Goal: Task Accomplishment & Management: Use online tool/utility

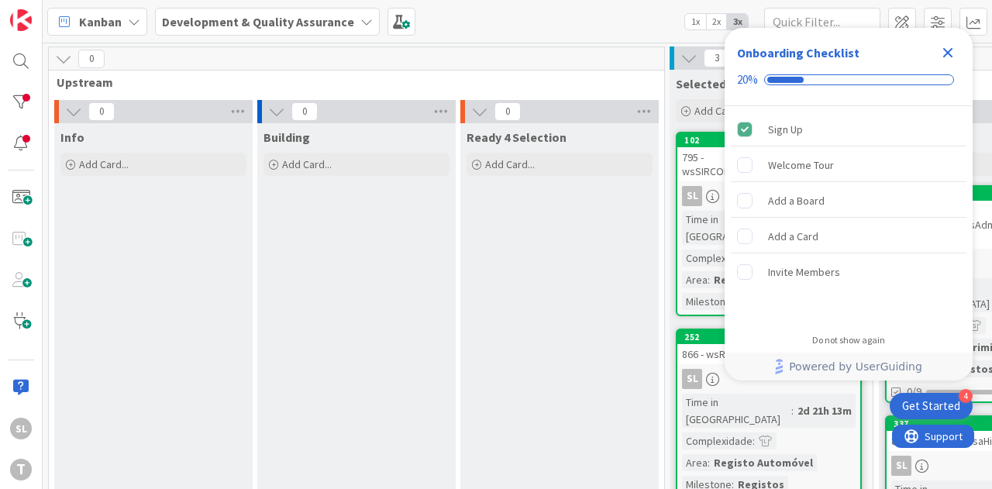
click at [947, 57] on icon "Close Checklist" at bounding box center [948, 52] width 19 height 19
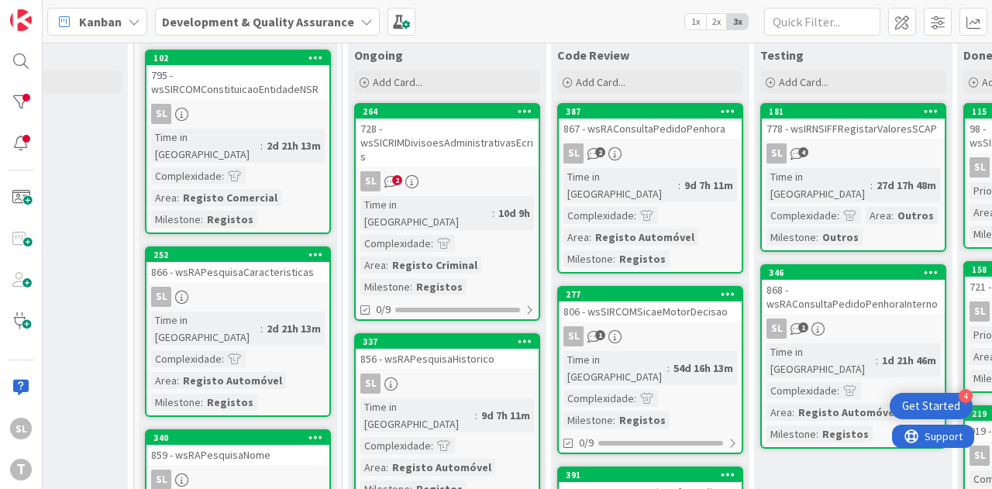
scroll to position [78, 531]
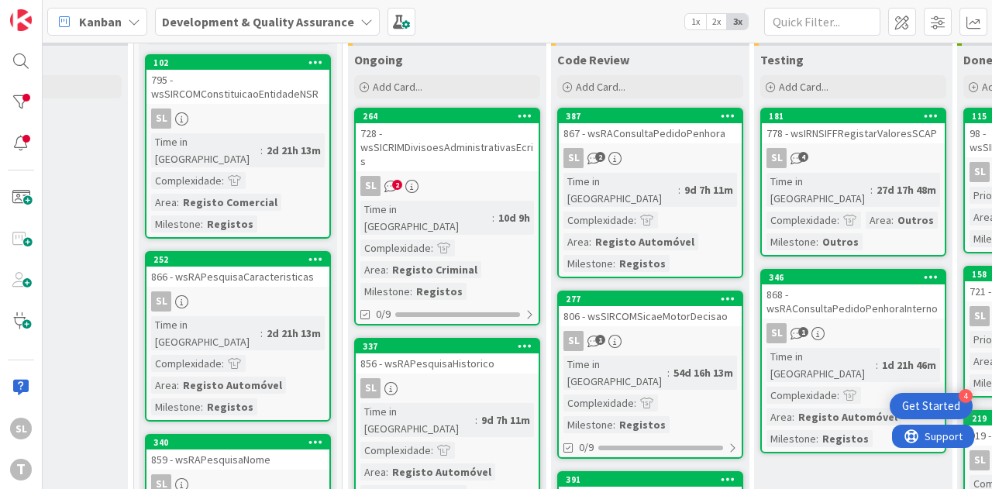
click at [483, 176] on div "SL 2" at bounding box center [447, 186] width 183 height 20
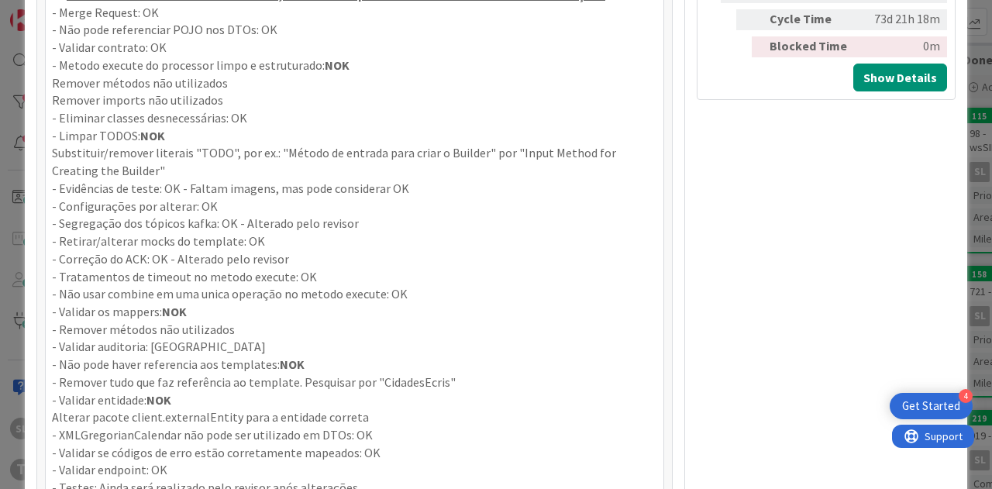
click at [160, 393] on strong "NOK" at bounding box center [159, 400] width 25 height 16
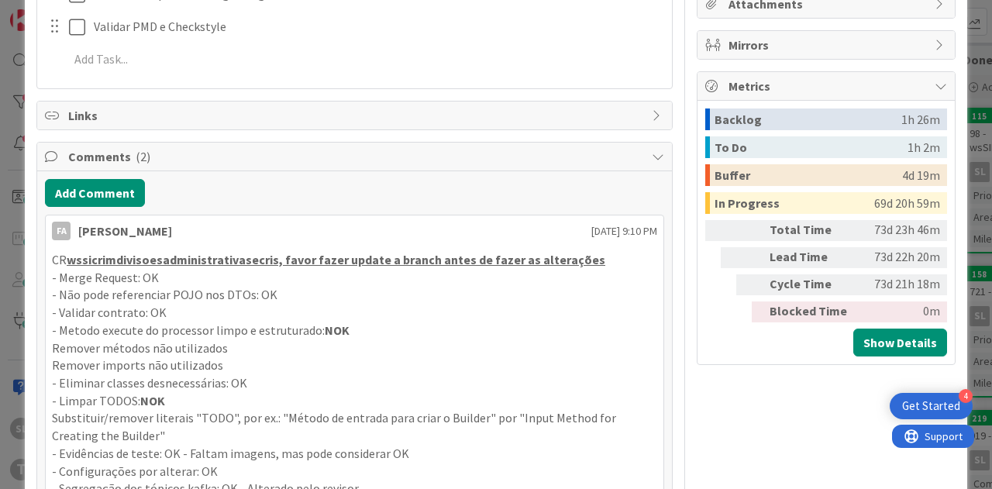
scroll to position [543, 0]
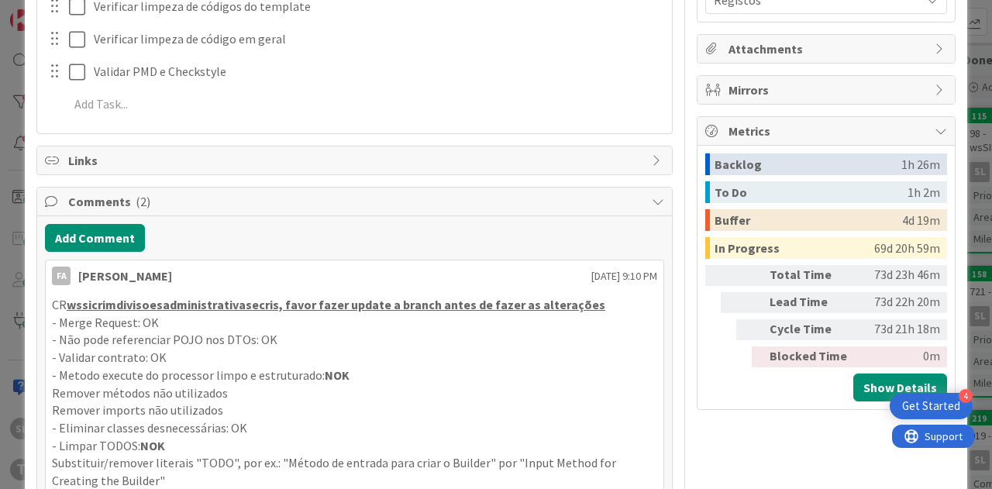
click at [966, 205] on div "ID 264 Development & Quality Assurance Ongoing Title 42 / 128 728 - wsSICRIMDiv…" at bounding box center [496, 244] width 992 height 489
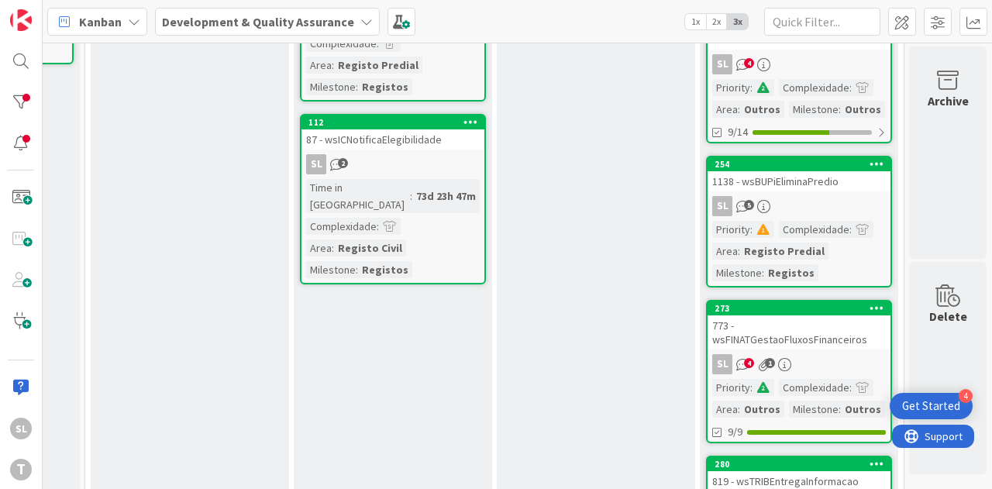
scroll to position [620, 788]
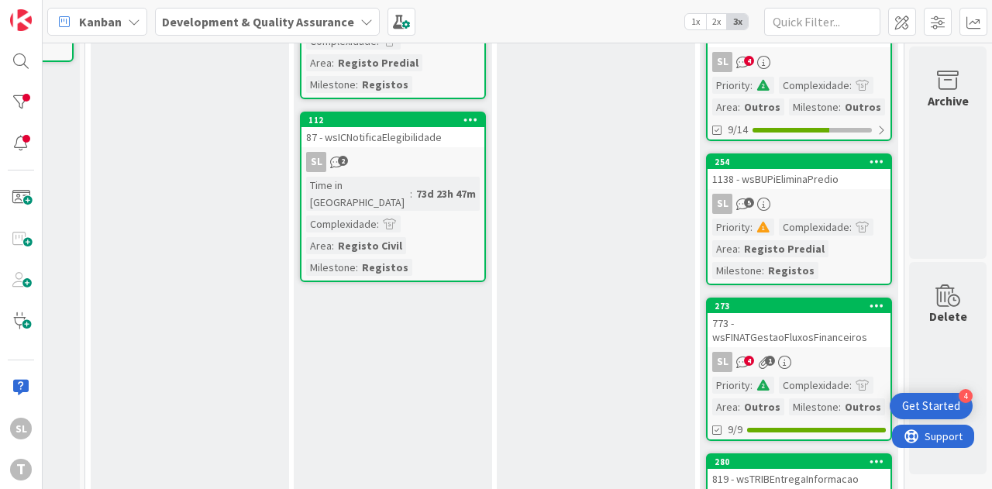
click at [819, 352] on div "SL 4 1" at bounding box center [799, 362] width 183 height 20
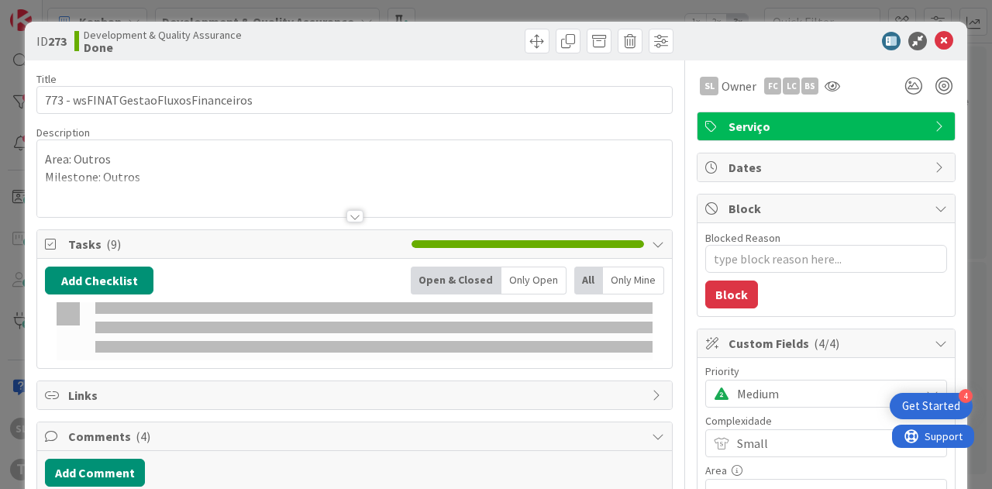
type textarea "x"
select select "java"
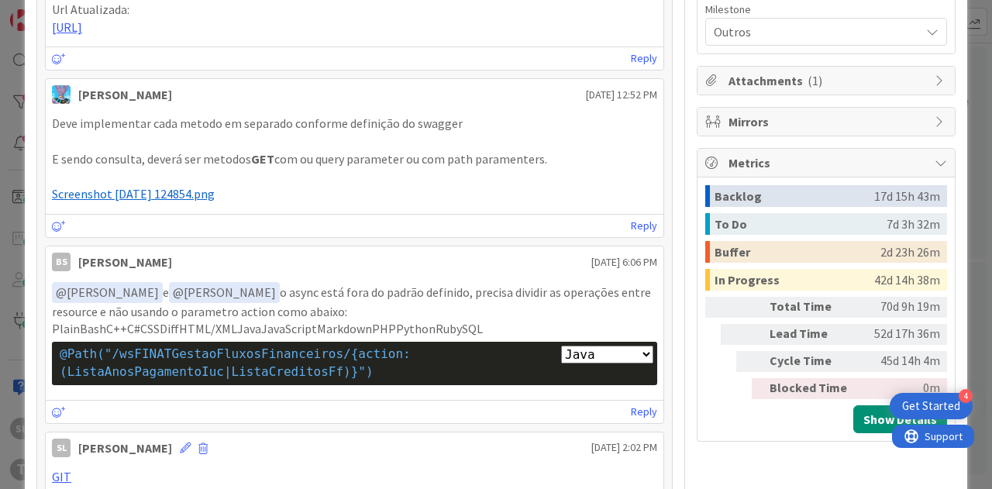
scroll to position [388, 0]
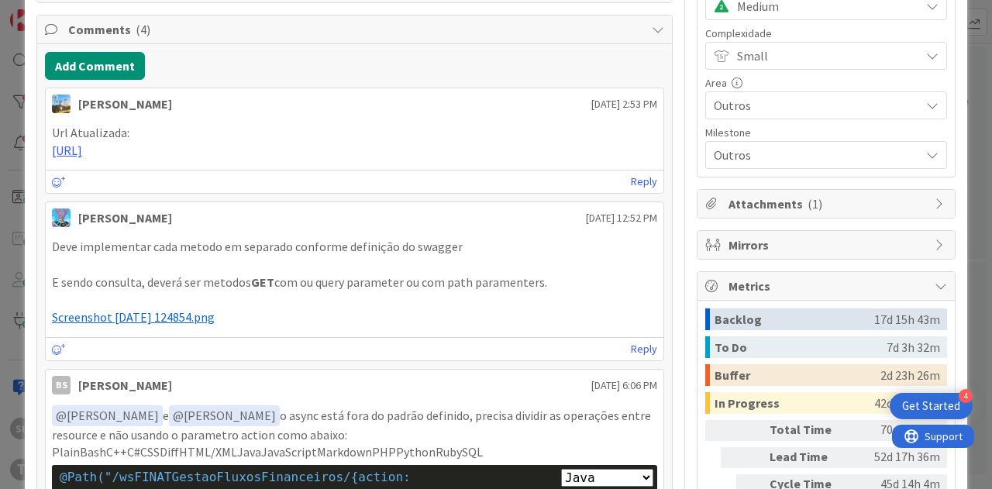
type textarea "x"
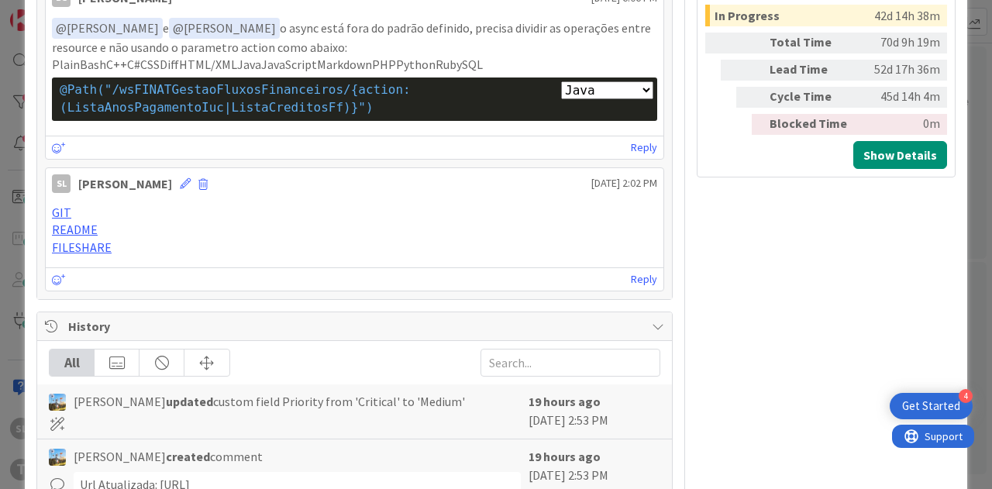
click at [978, 165] on div "ID 273 Development & Quality Assurance Done Title 36 / 128 773 - wsFINATGestaoF…" at bounding box center [496, 244] width 992 height 489
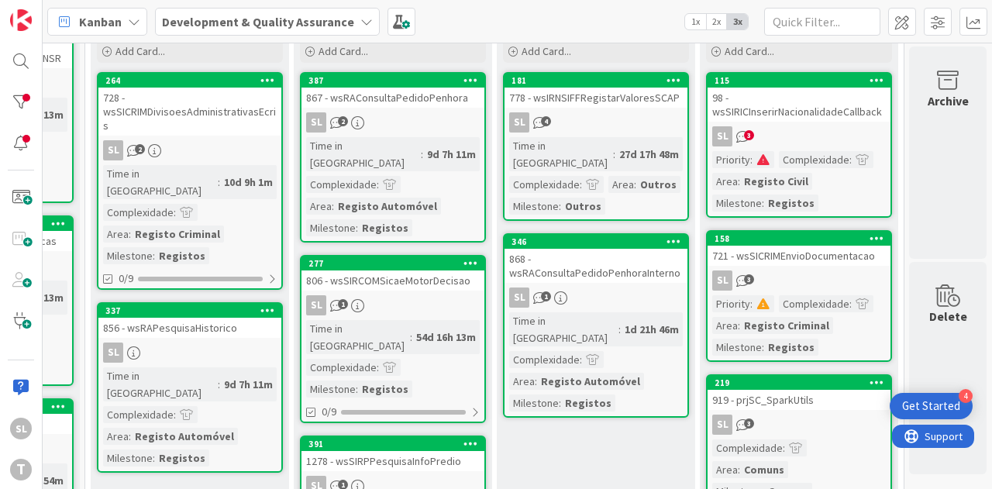
scroll to position [0, 788]
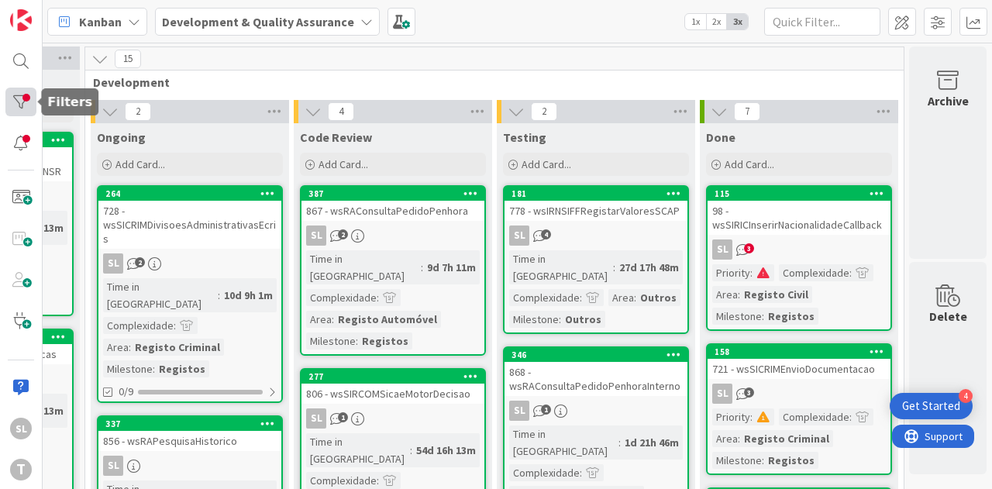
click at [29, 98] on div at bounding box center [20, 102] width 31 height 29
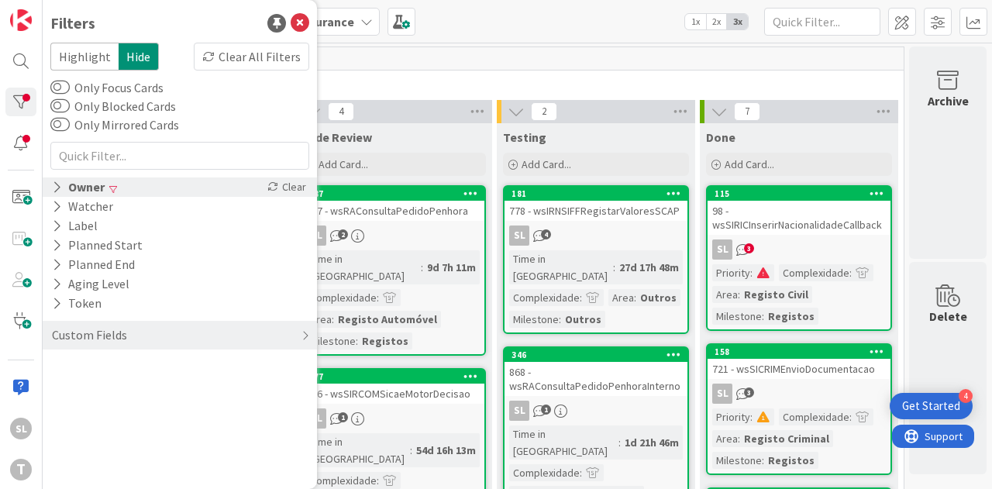
click at [85, 184] on div "Owner" at bounding box center [78, 187] width 56 height 19
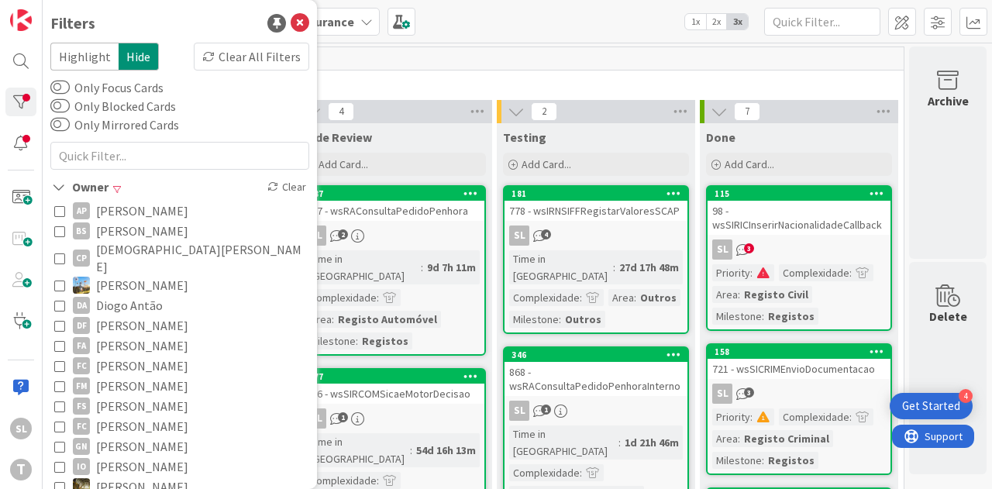
click at [106, 295] on span "Diogo Antão" at bounding box center [129, 305] width 67 height 20
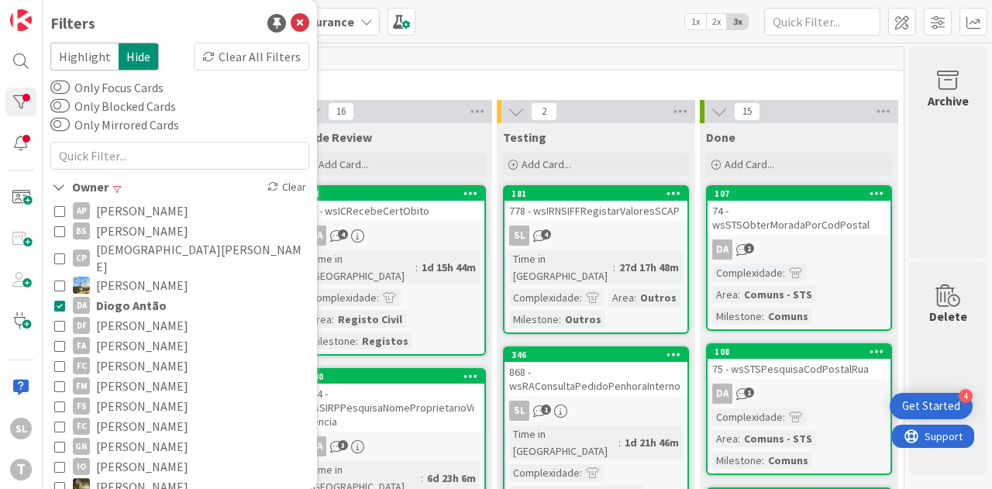
click at [425, 74] on span "Development" at bounding box center [488, 82] width 791 height 16
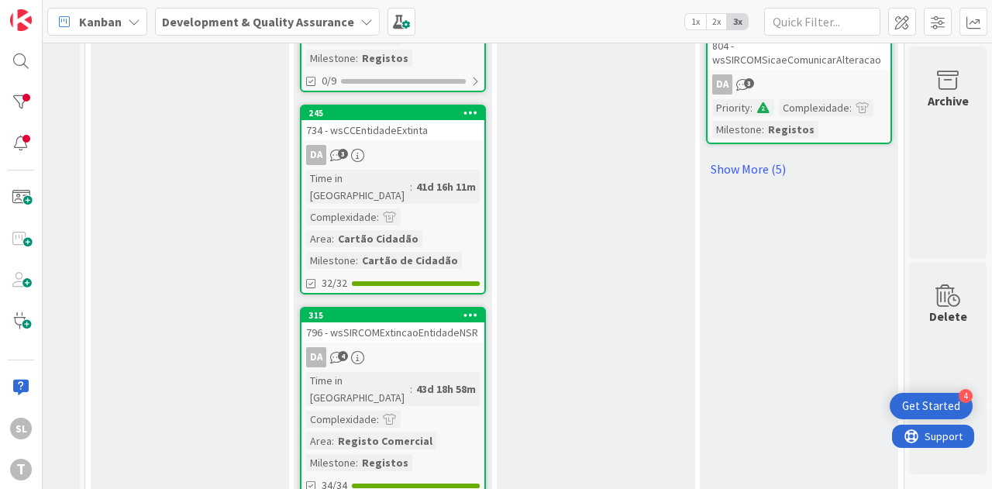
scroll to position [1589, 788]
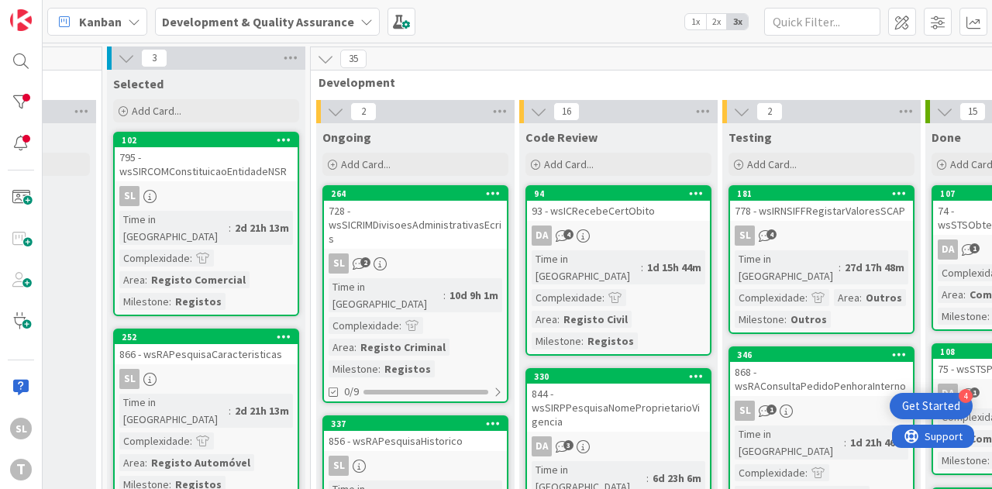
scroll to position [0, 474]
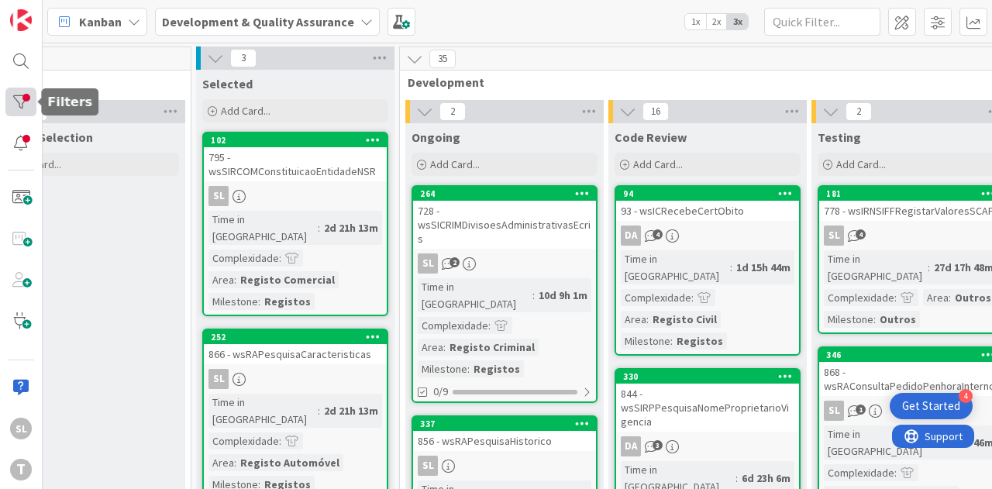
click at [37, 105] on div "SL T" at bounding box center [21, 244] width 43 height 489
click at [31, 102] on div at bounding box center [20, 102] width 31 height 29
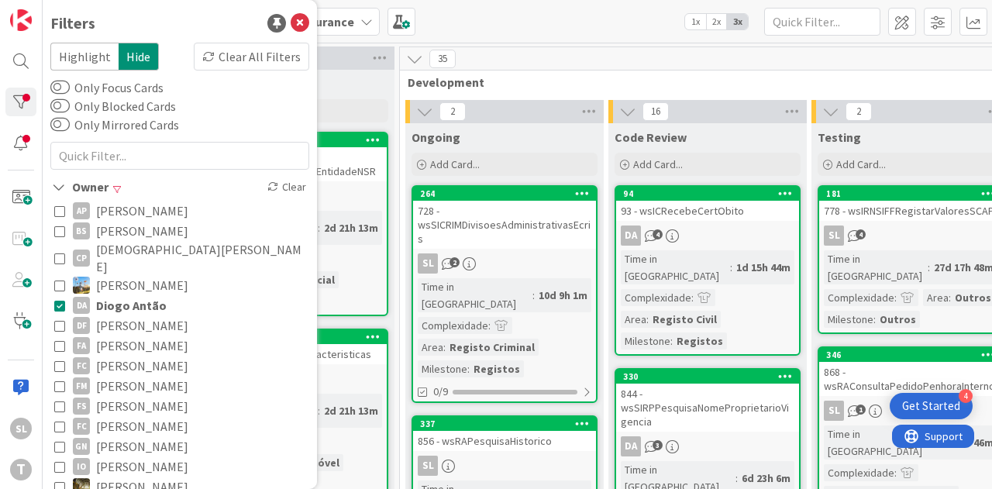
scroll to position [233, 0]
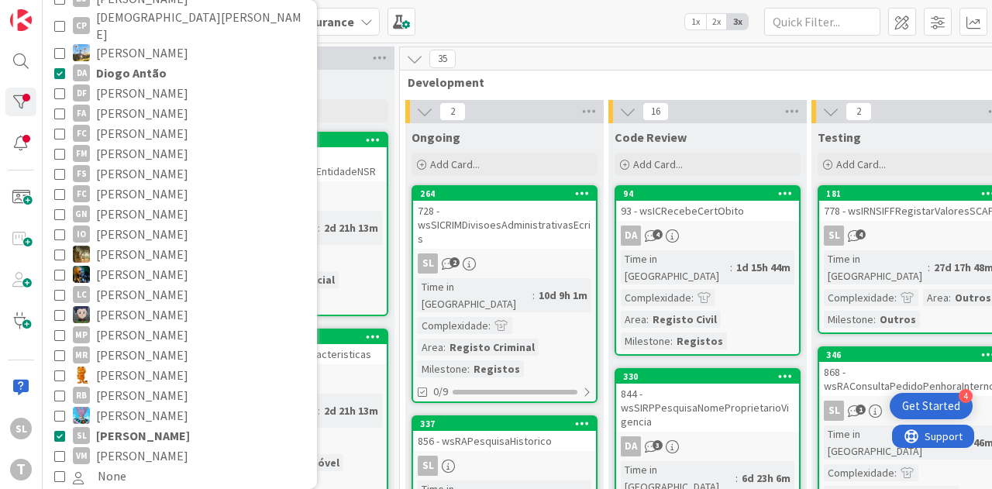
click at [123, 426] on span "[PERSON_NAME]" at bounding box center [143, 436] width 94 height 20
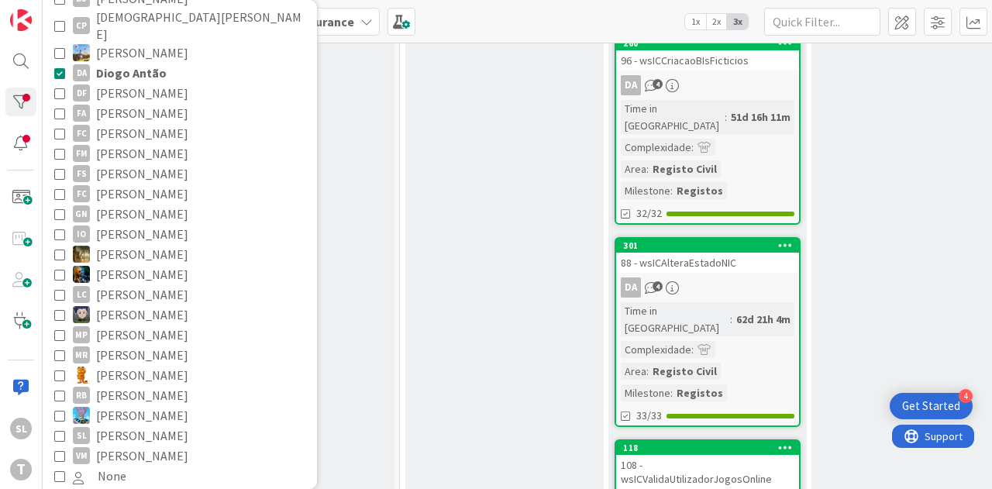
scroll to position [1974, 474]
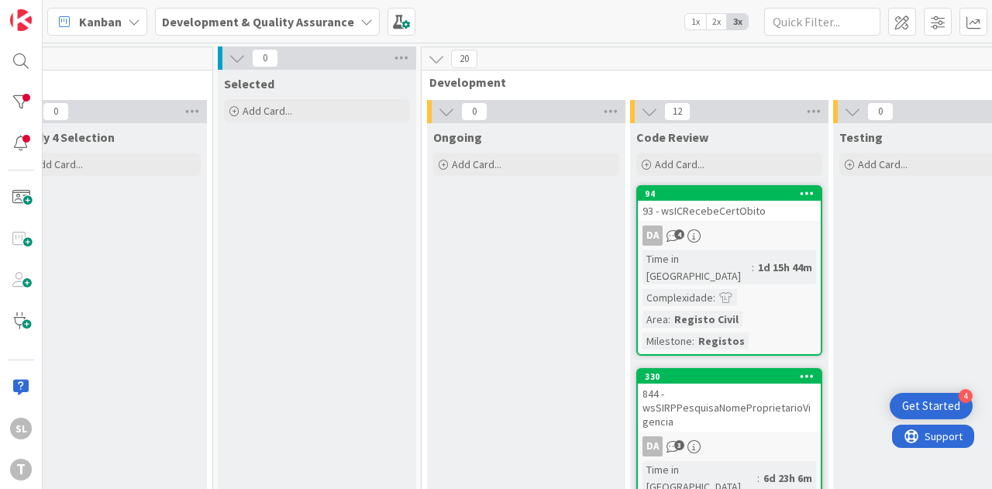
scroll to position [0, 370]
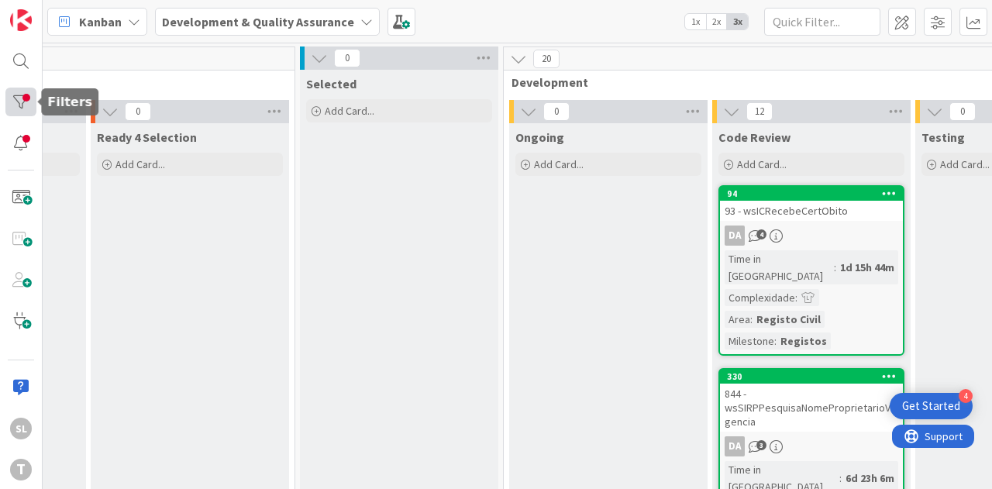
click at [19, 89] on div at bounding box center [20, 102] width 31 height 29
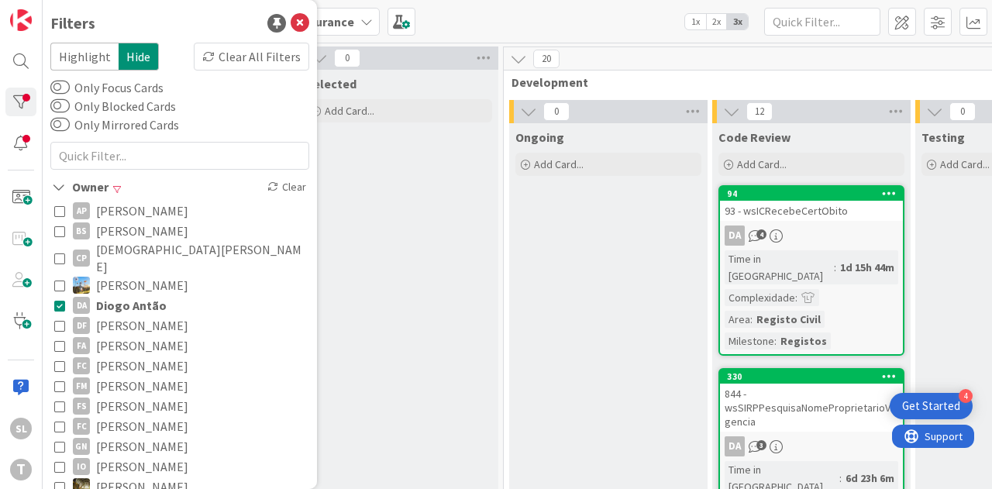
click at [56, 300] on icon at bounding box center [59, 305] width 11 height 11
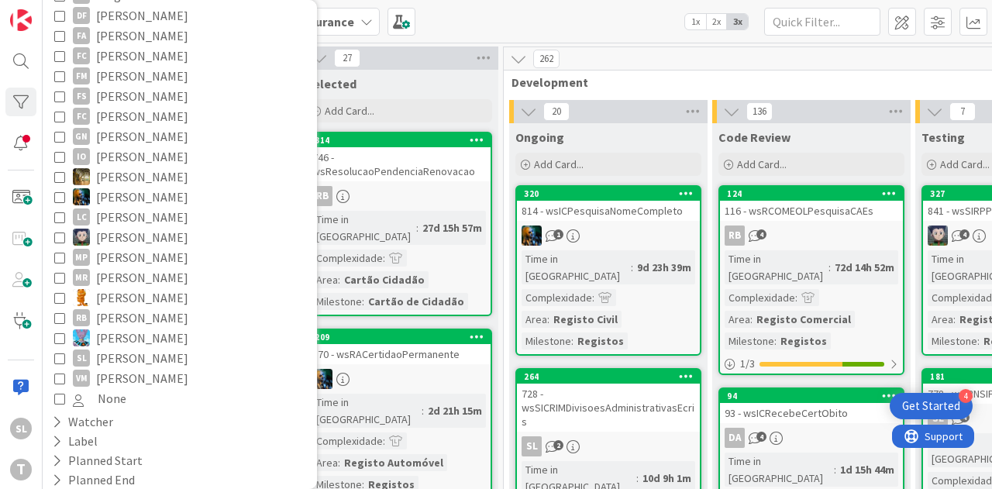
scroll to position [391, 0]
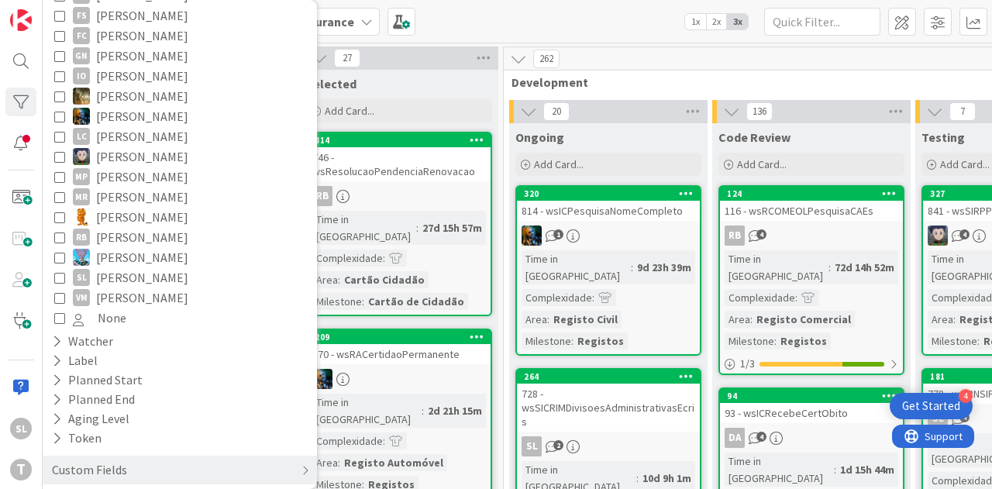
click at [64, 272] on icon at bounding box center [59, 277] width 11 height 11
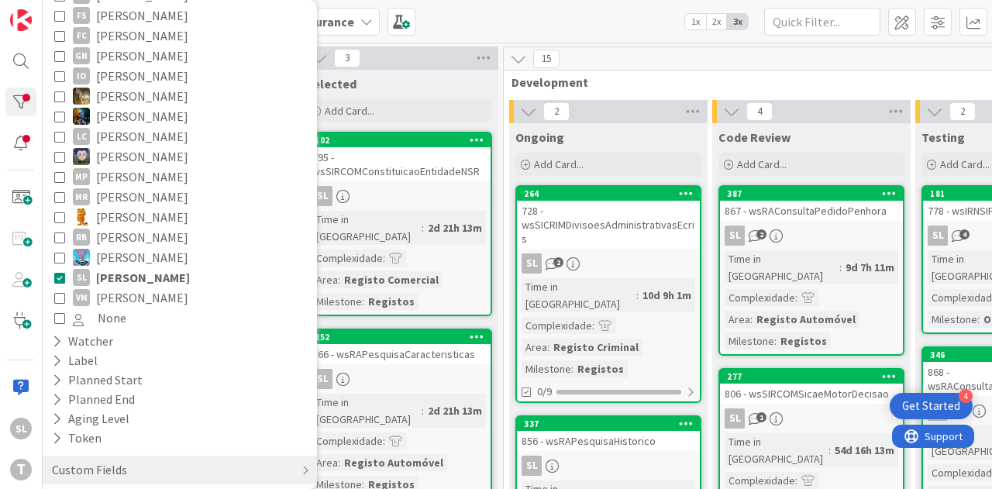
click at [584, 35] on div "Kanban Development & Quality Assurance 1x 2x 3x" at bounding box center [518, 21] width 950 height 43
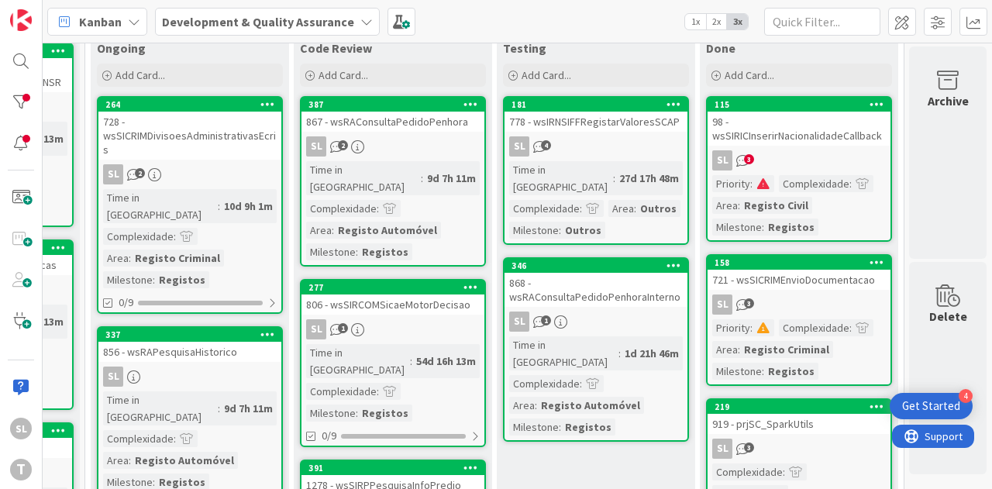
scroll to position [0, 798]
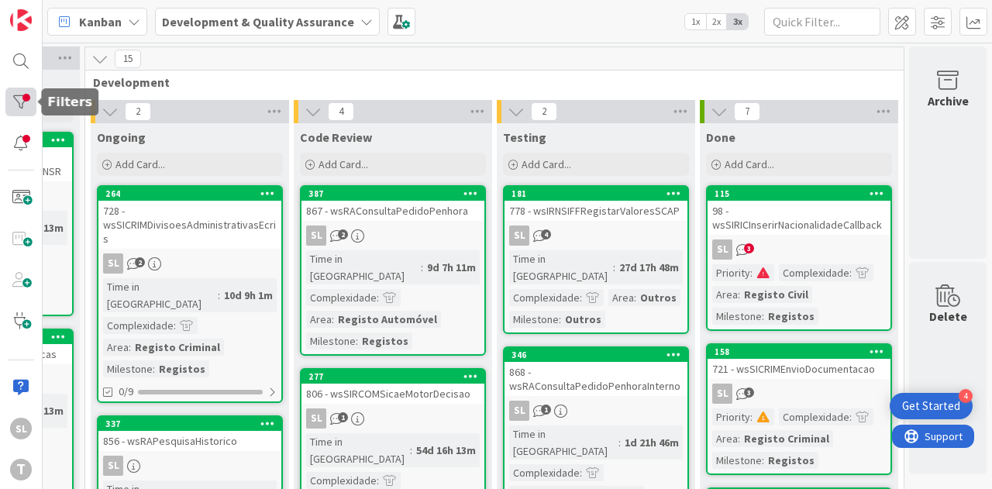
click at [9, 107] on div at bounding box center [20, 102] width 31 height 29
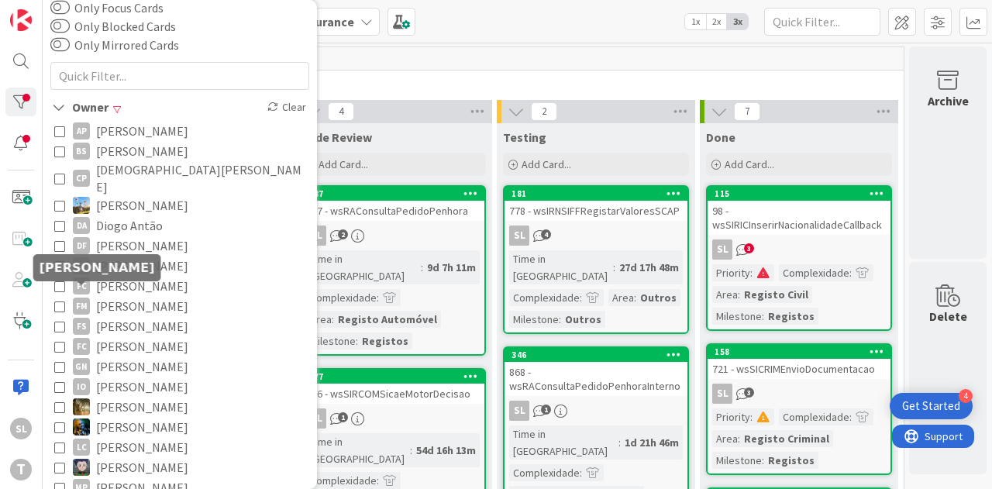
scroll to position [78, 0]
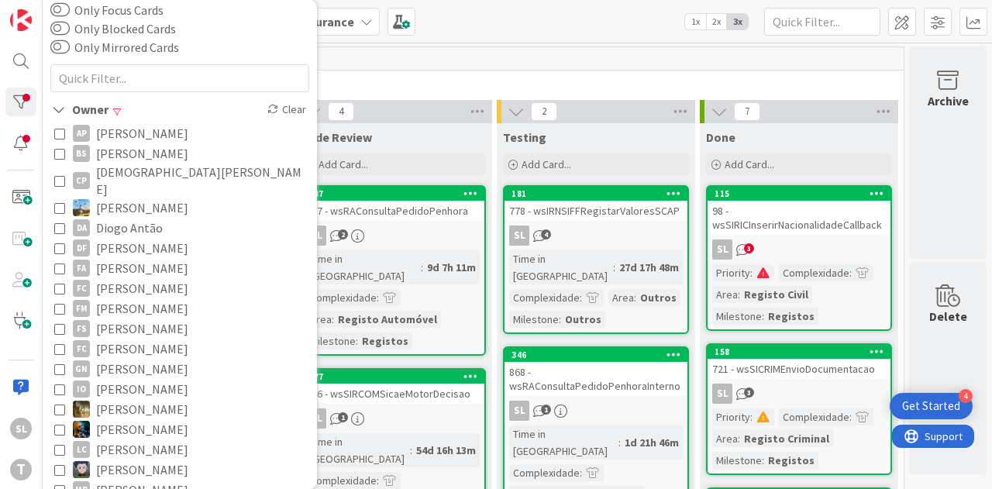
click at [64, 222] on icon at bounding box center [59, 227] width 11 height 11
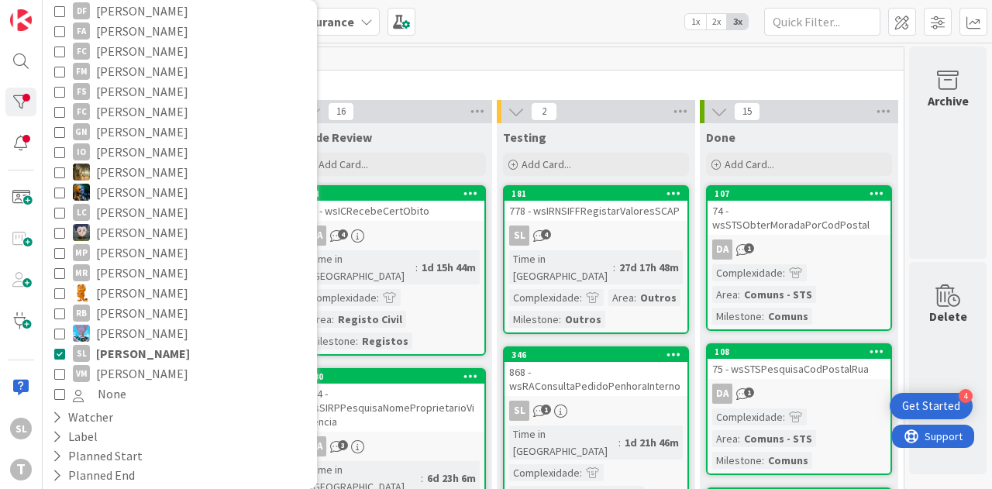
scroll to position [388, 0]
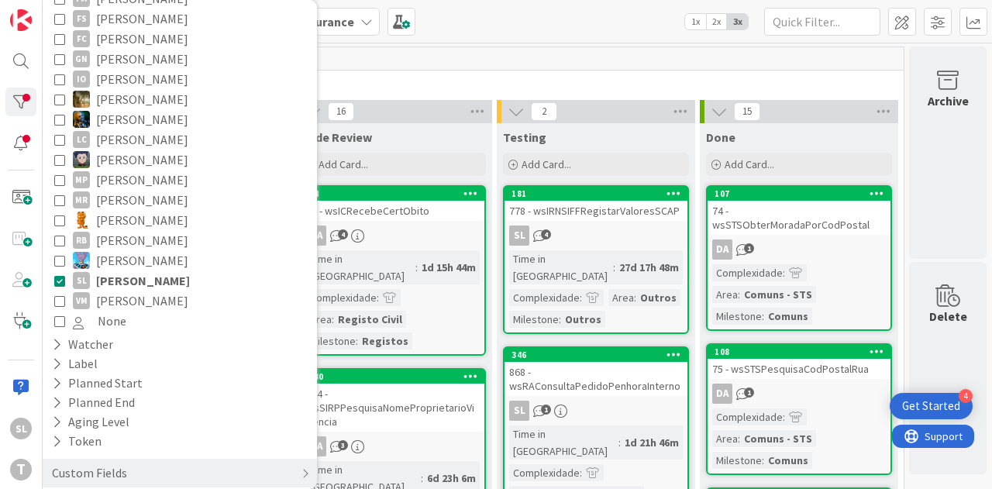
click at [62, 271] on button "[PERSON_NAME]" at bounding box center [179, 281] width 251 height 20
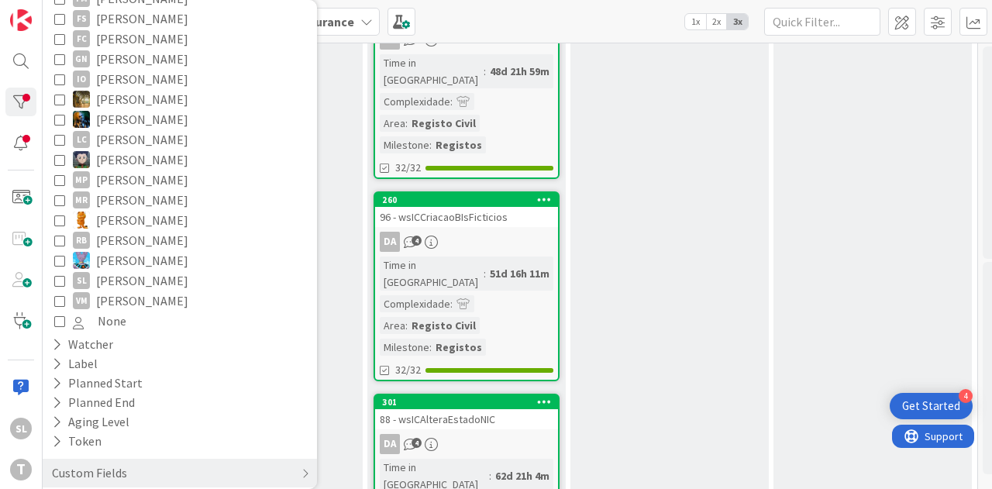
scroll to position [1629, 696]
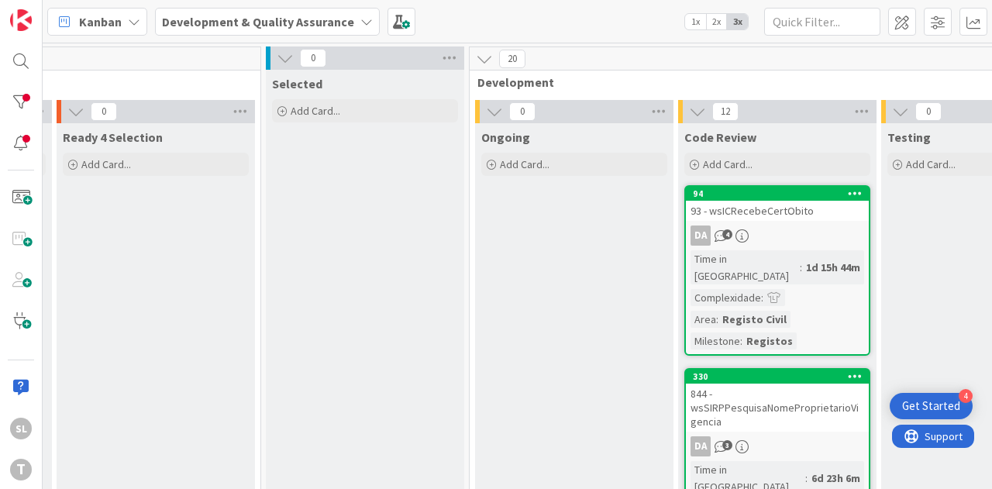
scroll to position [0, 392]
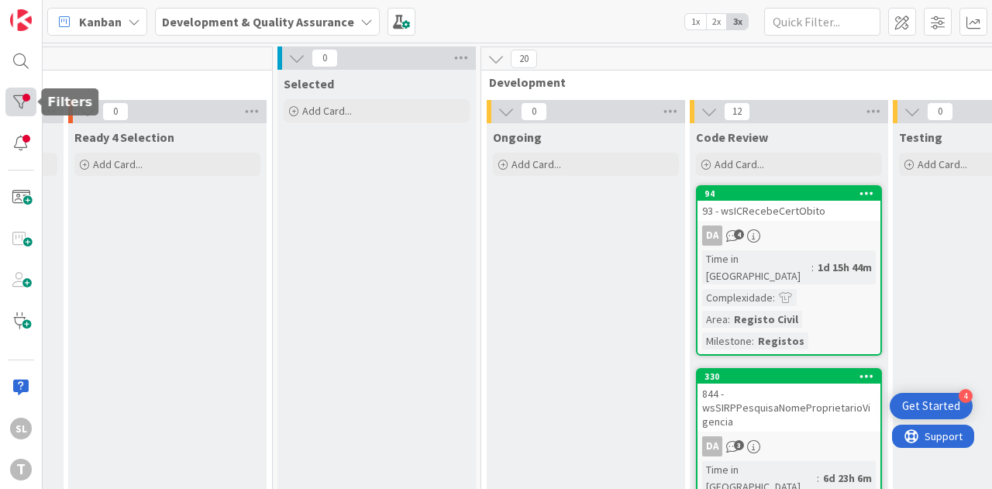
click at [22, 115] on div at bounding box center [20, 102] width 31 height 29
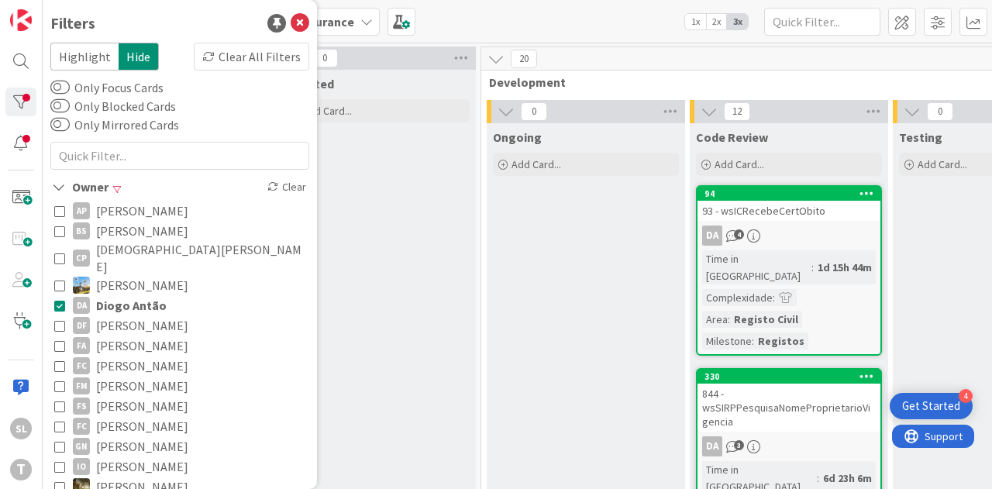
scroll to position [233, 0]
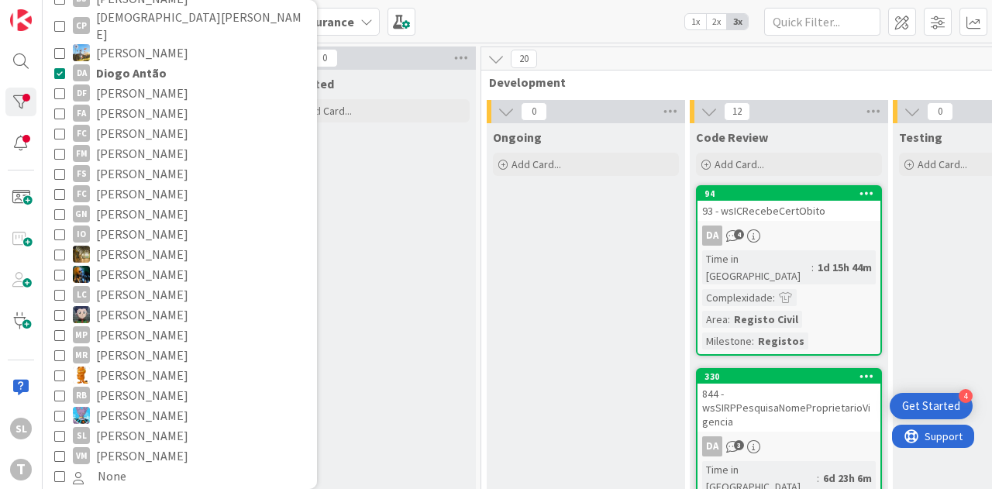
click at [119, 63] on span "Diogo Antão" at bounding box center [131, 73] width 71 height 20
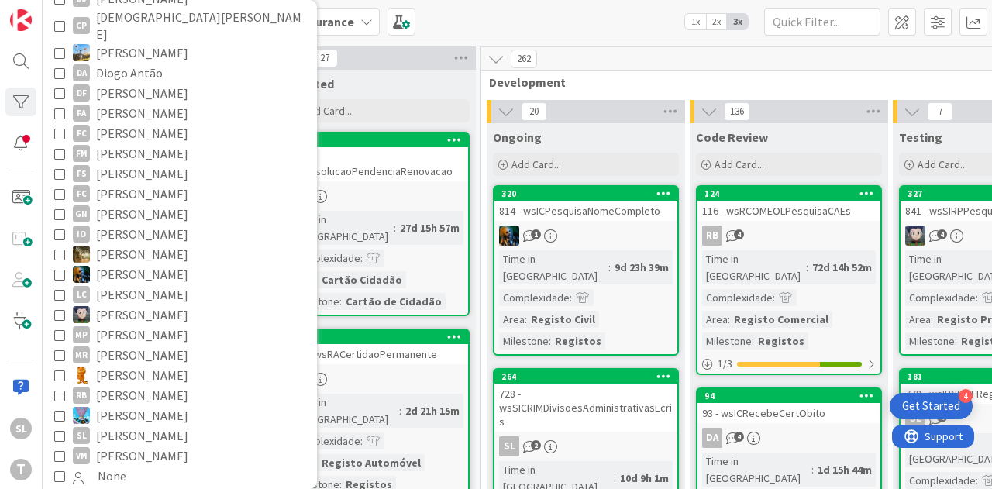
click at [140, 426] on span "[PERSON_NAME]" at bounding box center [142, 436] width 92 height 20
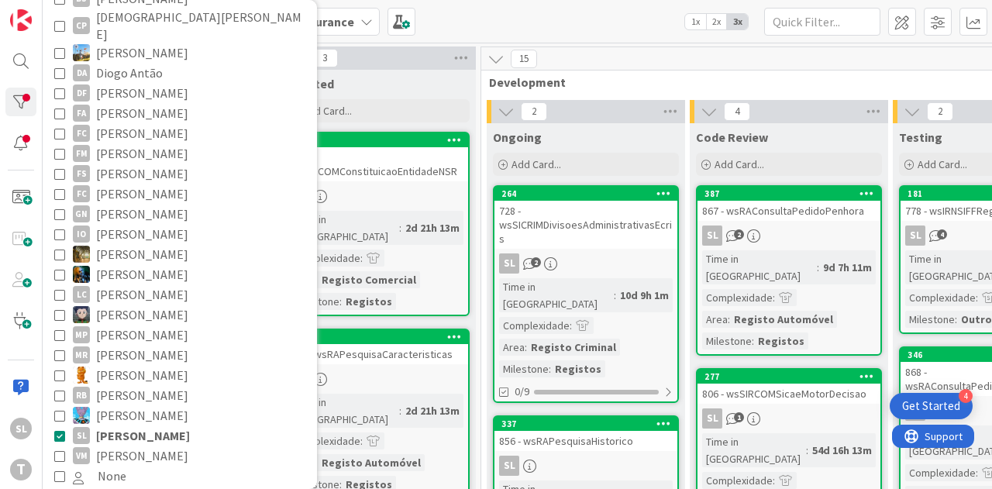
click at [645, 80] on span "Development" at bounding box center [884, 82] width 791 height 16
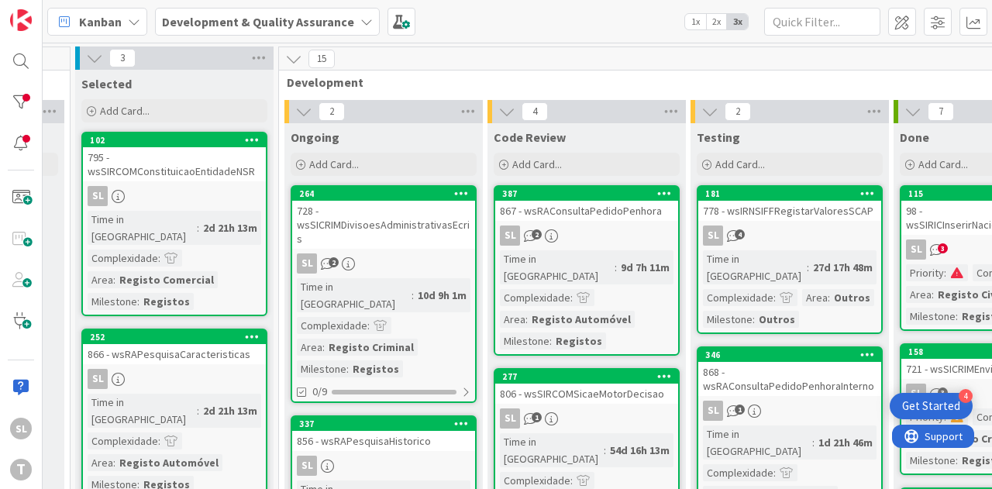
scroll to position [0, 584]
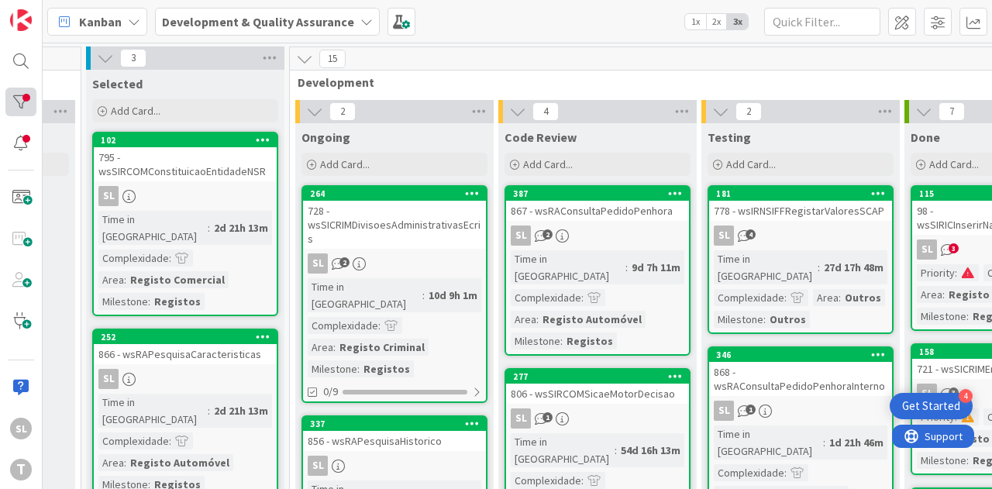
click at [11, 91] on div at bounding box center [20, 102] width 31 height 29
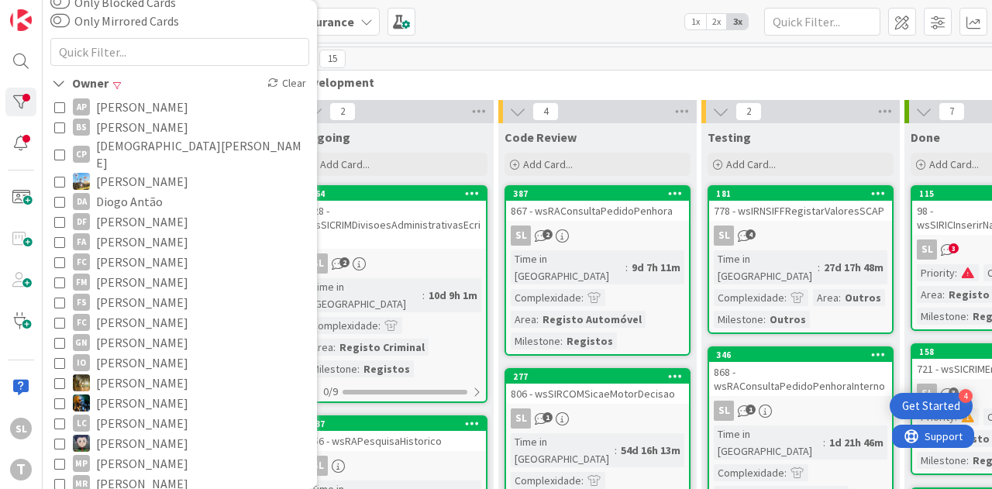
scroll to position [310, 0]
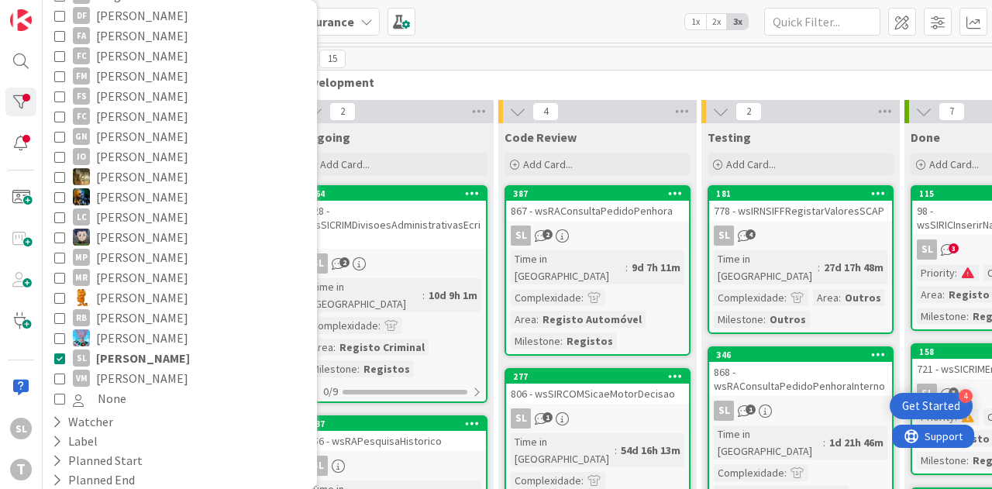
click at [113, 227] on span "[PERSON_NAME]" at bounding box center [142, 237] width 92 height 20
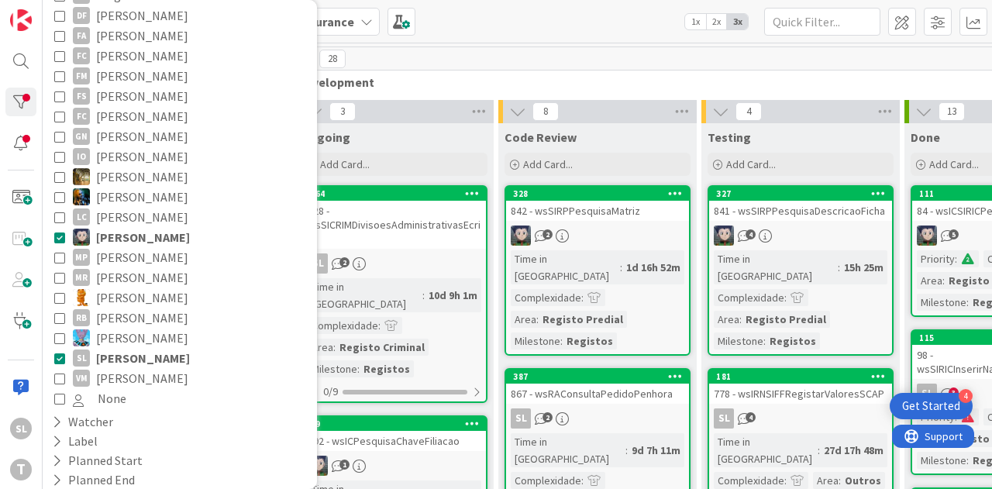
click at [117, 348] on span "[PERSON_NAME]" at bounding box center [143, 358] width 94 height 20
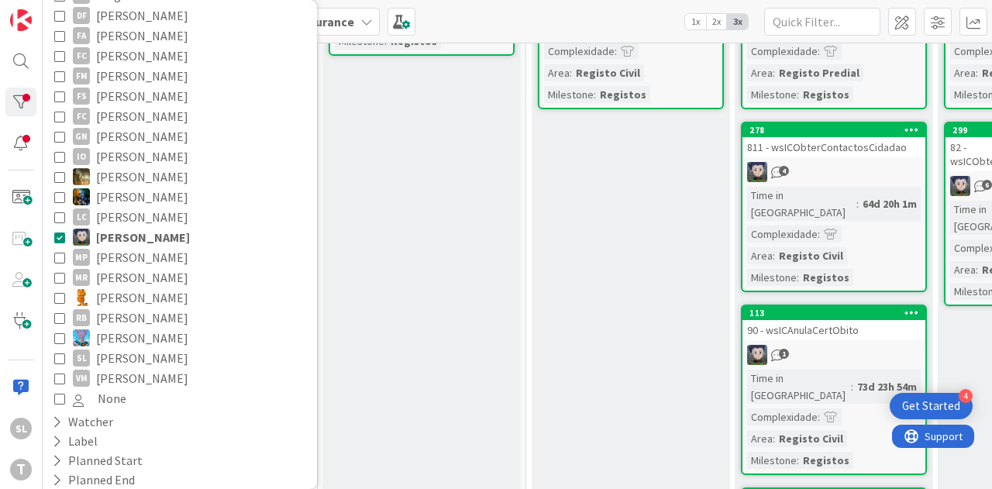
scroll to position [78, 347]
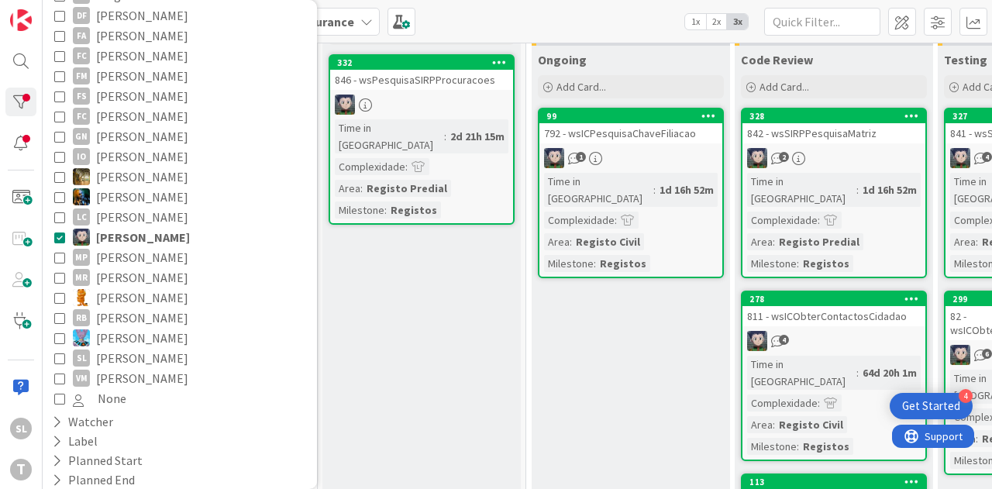
click at [98, 227] on span "[PERSON_NAME]" at bounding box center [143, 237] width 94 height 20
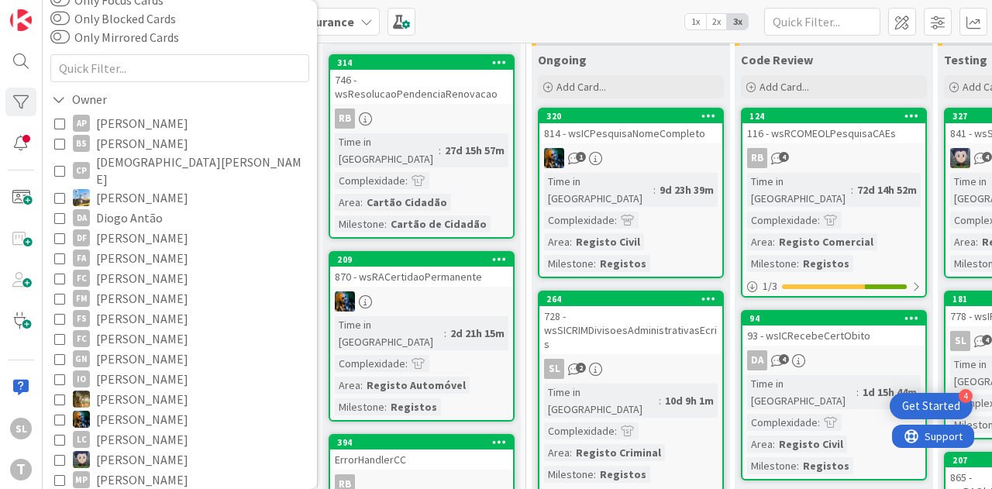
scroll to position [78, 0]
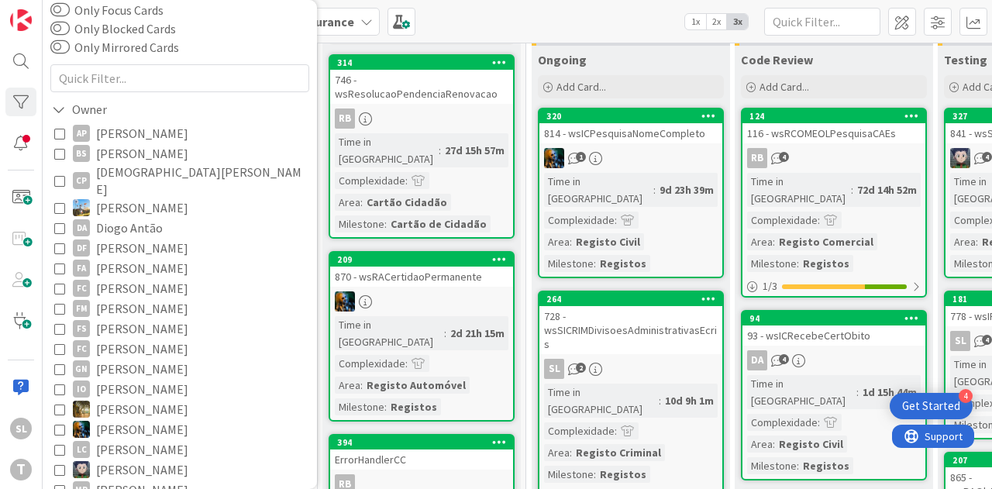
click at [104, 159] on span "[PERSON_NAME]" at bounding box center [142, 153] width 92 height 20
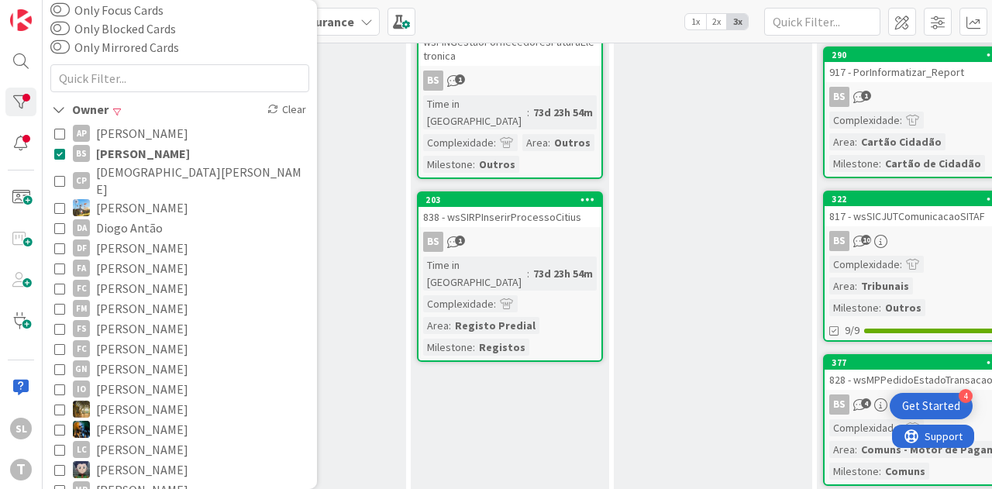
scroll to position [388, 0]
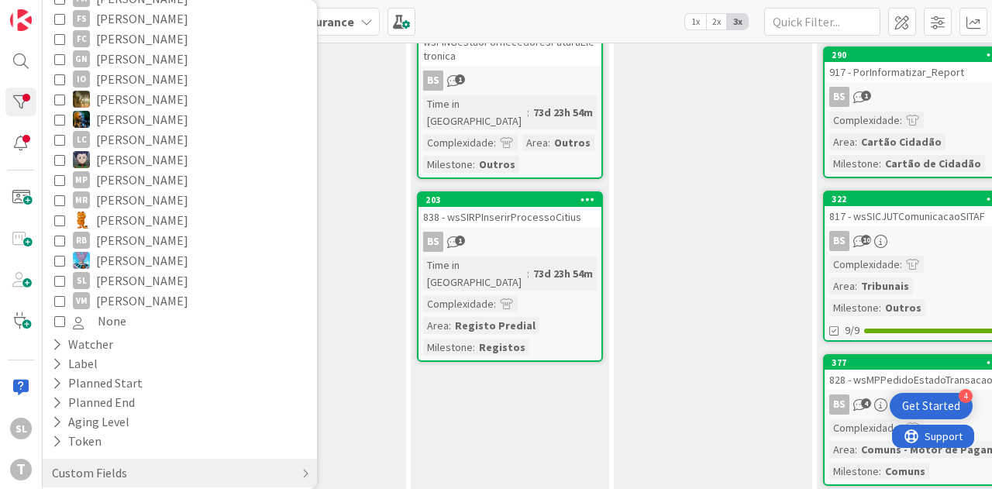
click at [135, 170] on span "[PERSON_NAME]" at bounding box center [142, 180] width 92 height 20
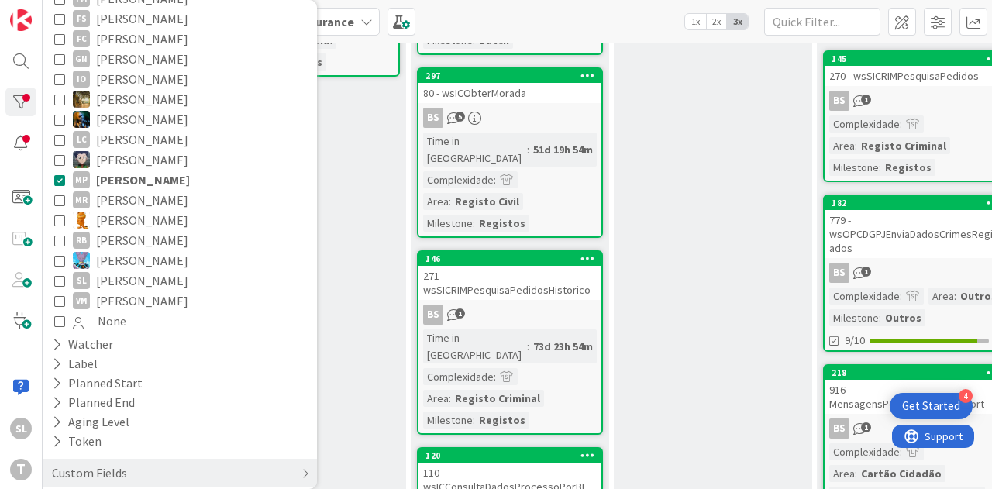
scroll to position [78, 0]
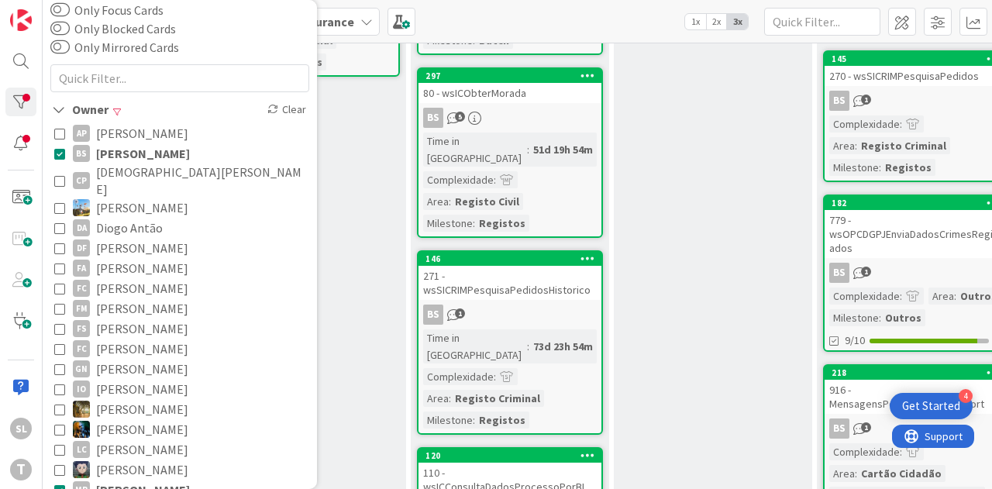
click at [133, 153] on span "[PERSON_NAME]" at bounding box center [143, 153] width 94 height 20
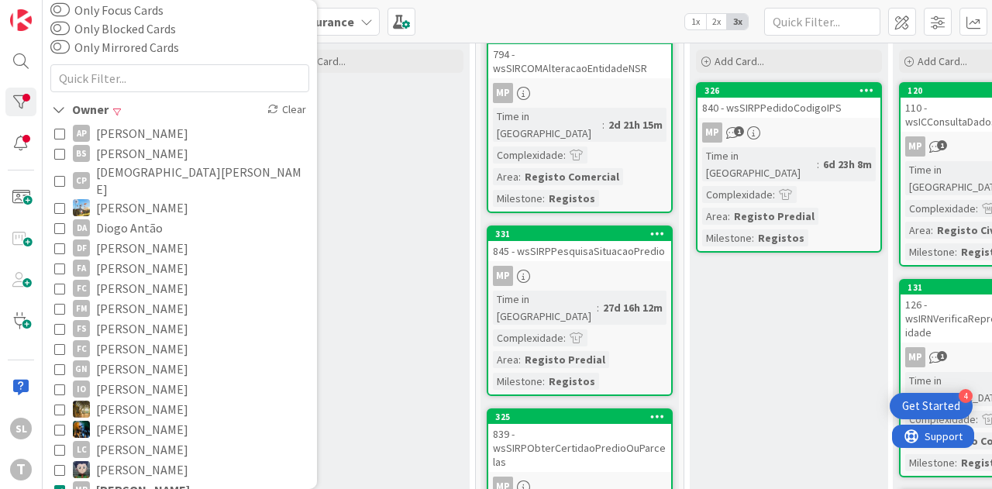
scroll to position [233, 189]
